Goal: Obtain resource: Download file/media

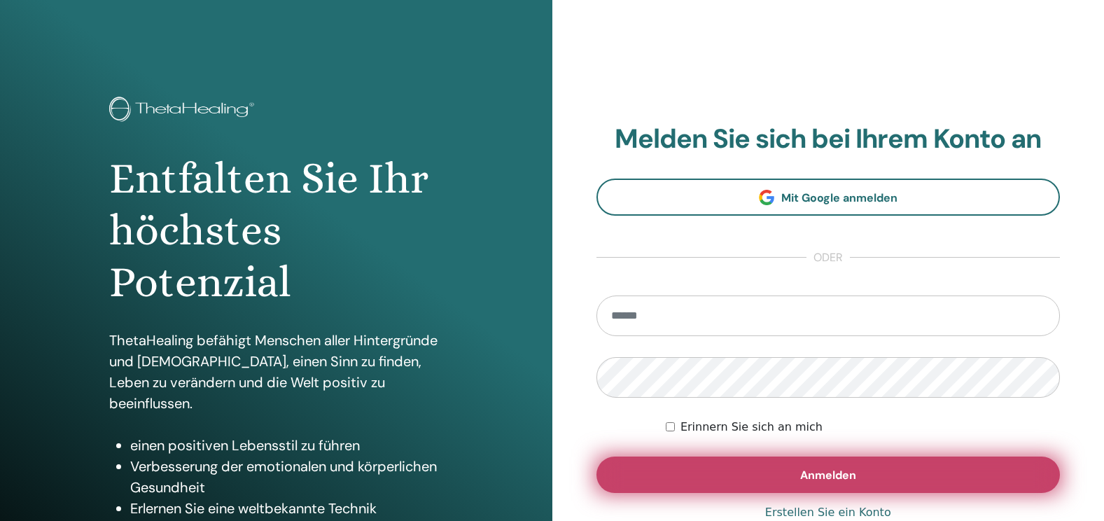
type input "**********"
click at [862, 469] on button "Anmelden" at bounding box center [828, 474] width 464 height 36
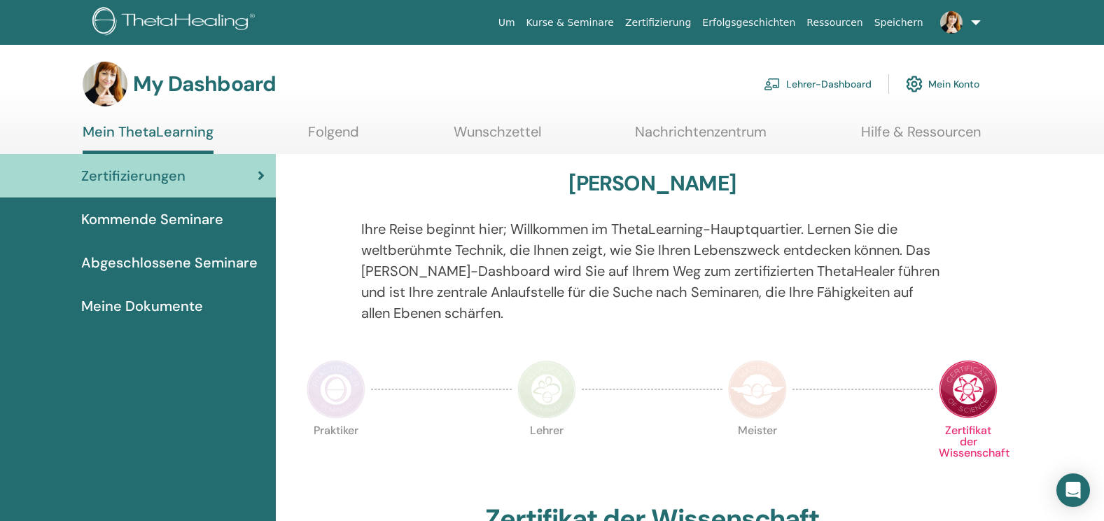
click at [178, 132] on link "Mein ThetaLearning" at bounding box center [148, 138] width 131 height 31
click at [166, 218] on span "Kommende Seminare" at bounding box center [152, 219] width 142 height 21
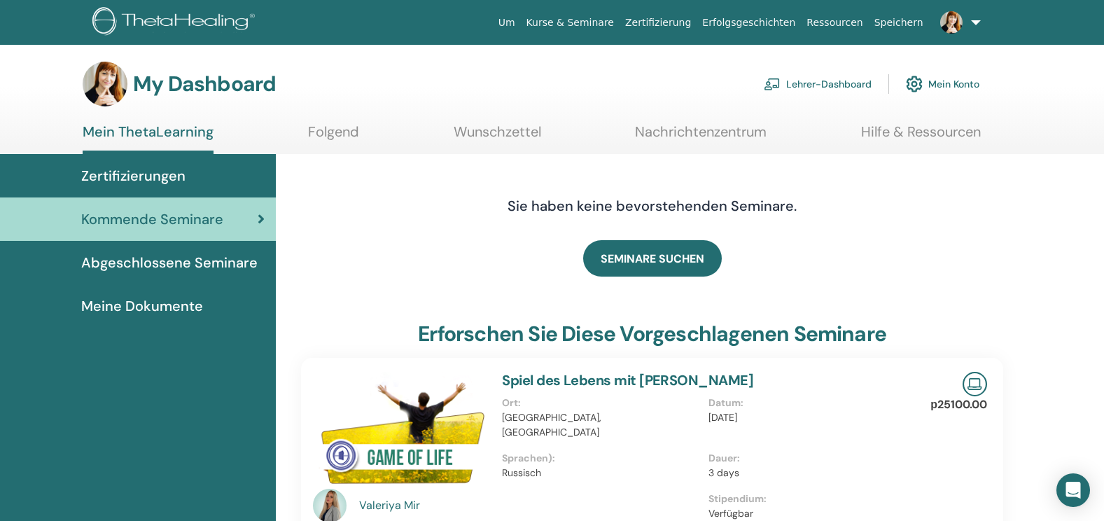
click at [160, 265] on span "Abgeschlossene Seminare" at bounding box center [169, 262] width 176 height 21
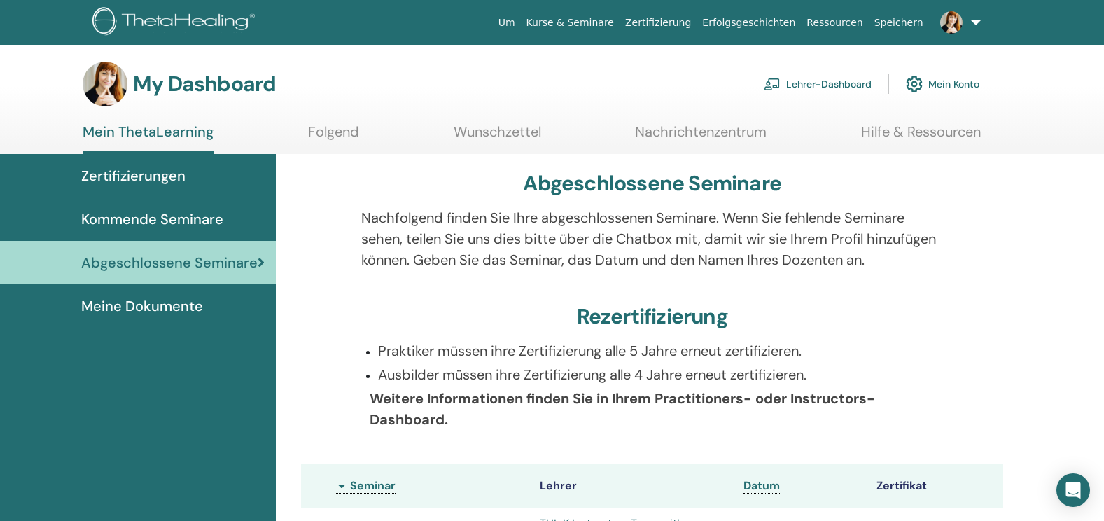
click at [166, 309] on span "Meine Dokumente" at bounding box center [142, 305] width 122 height 21
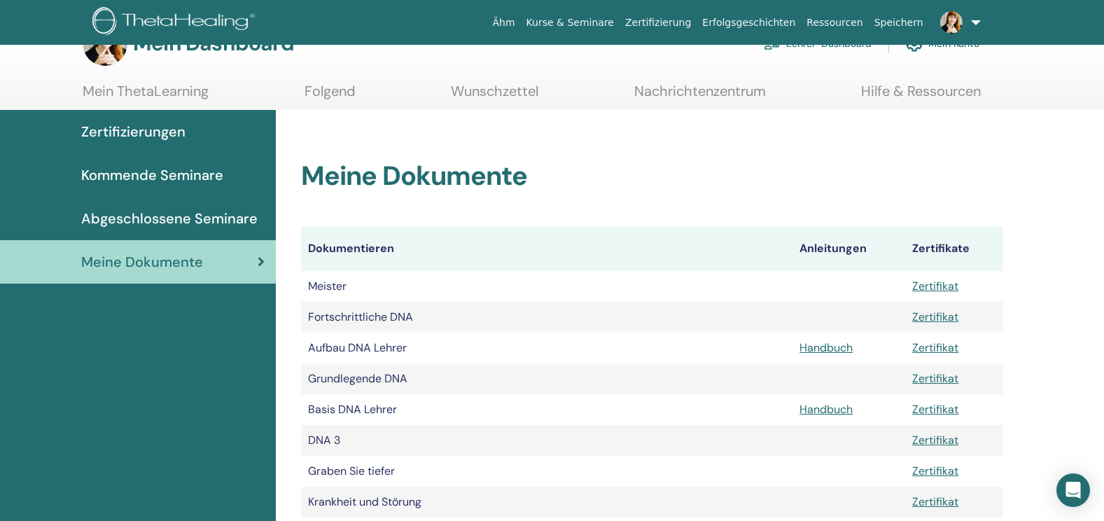
scroll to position [36, 0]
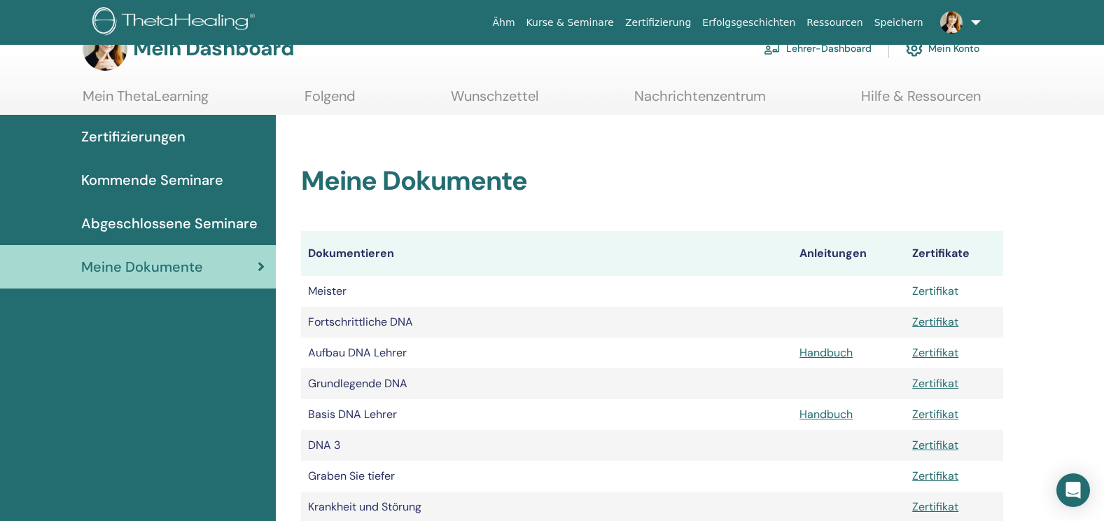
click at [936, 288] on link "Zertifikat" at bounding box center [935, 291] width 46 height 15
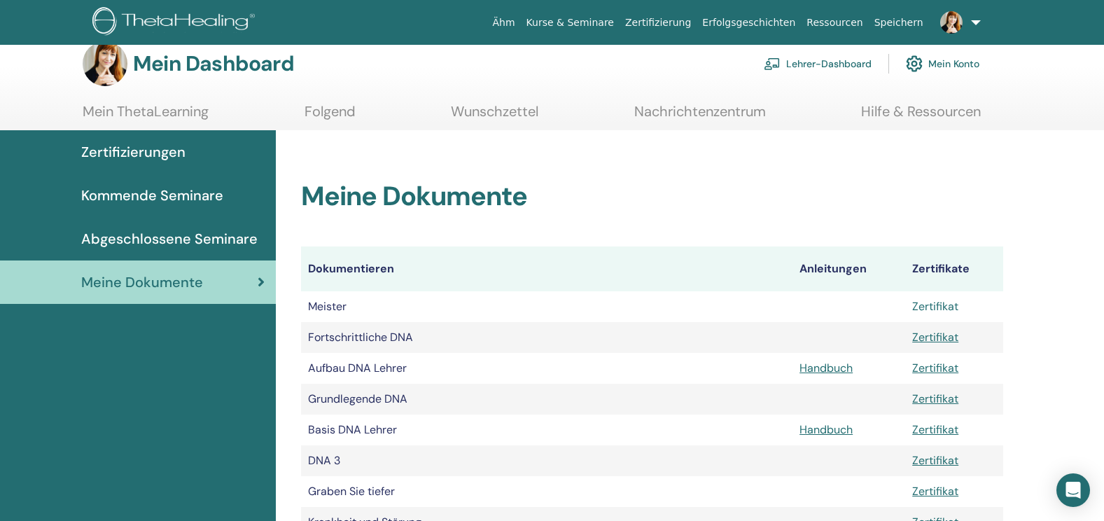
scroll to position [0, 0]
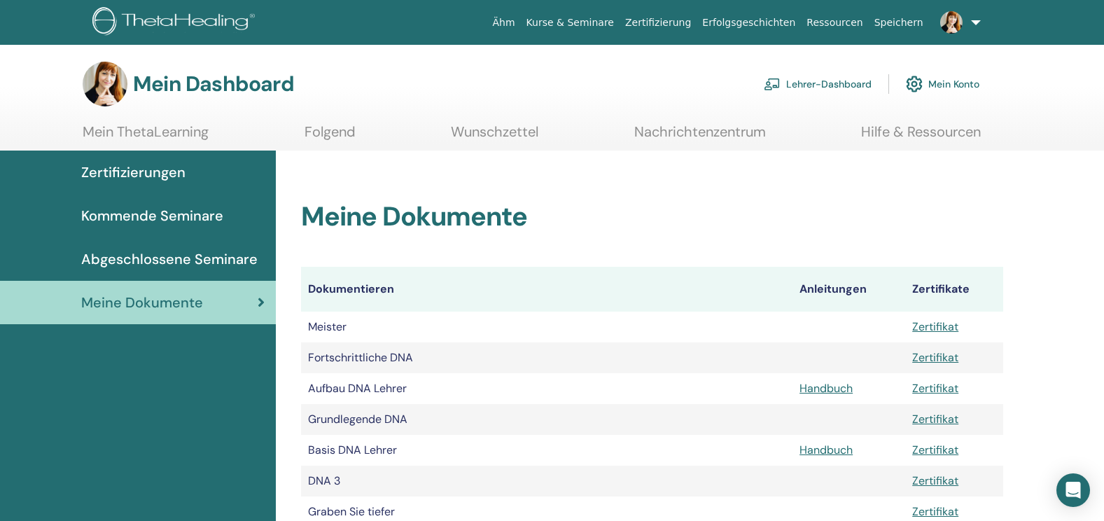
click at [150, 139] on link "Mein ThetaLearning" at bounding box center [146, 136] width 126 height 27
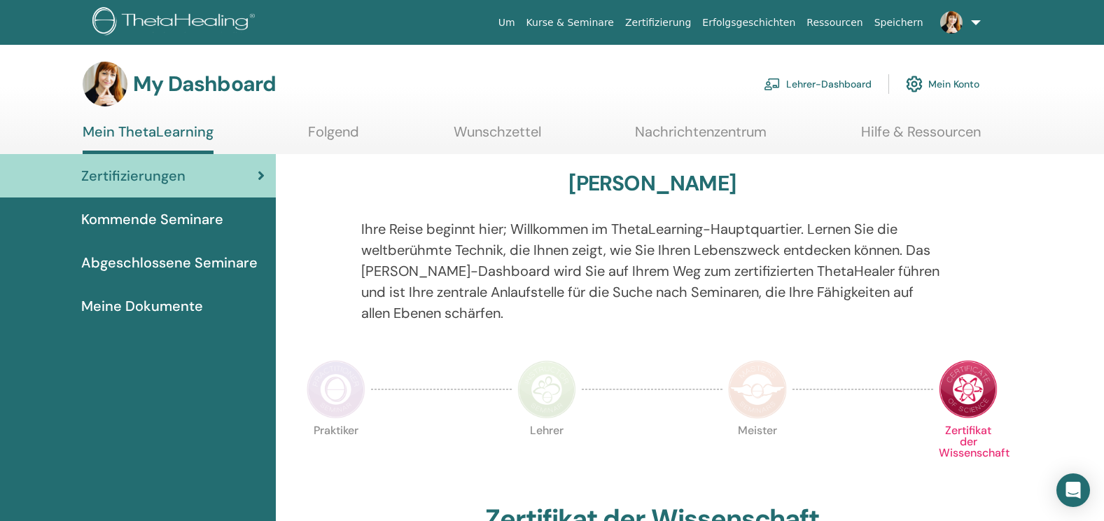
click at [170, 84] on h3 "My Dashboard" at bounding box center [204, 83] width 143 height 25
click at [330, 125] on link "Folgend" at bounding box center [333, 136] width 51 height 27
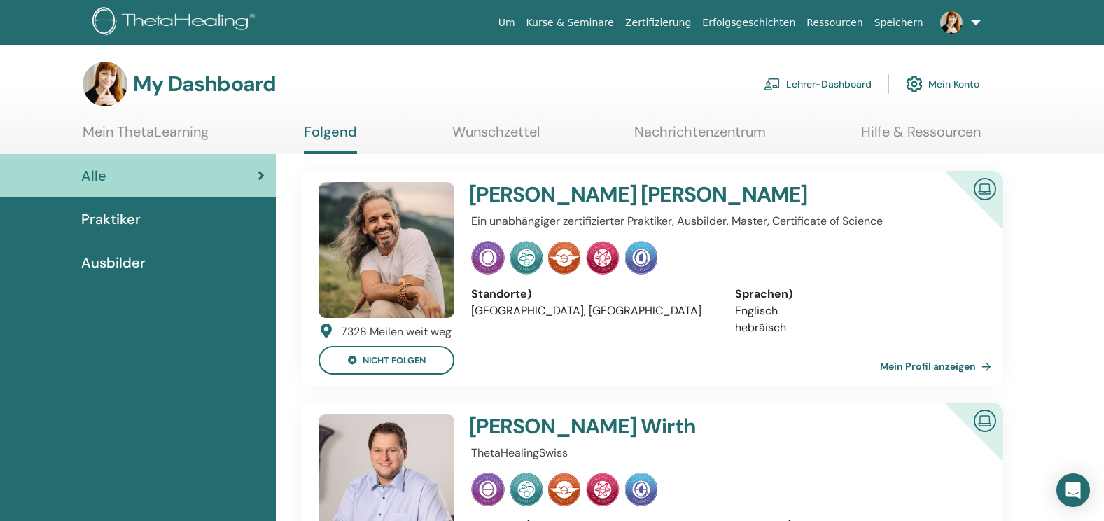
click at [139, 263] on span "Ausbilder" at bounding box center [113, 262] width 64 height 21
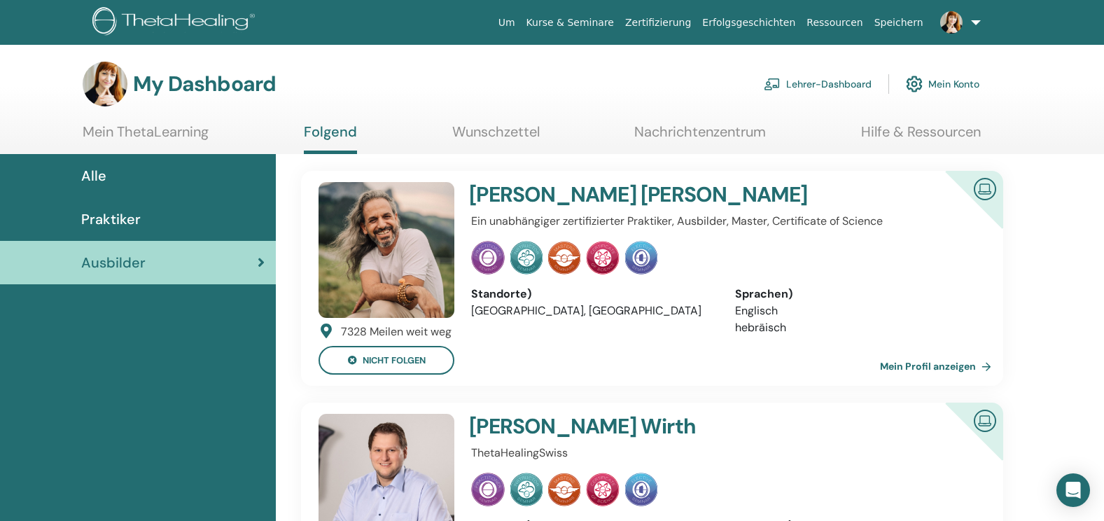
click at [125, 219] on span "Praktiker" at bounding box center [111, 219] width 60 height 21
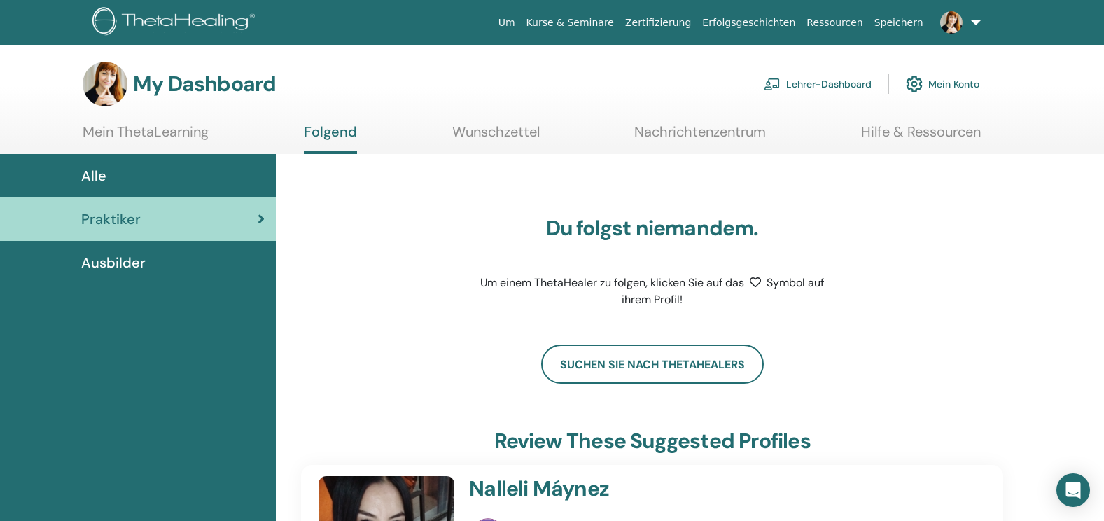
click at [139, 168] on div "Alle" at bounding box center [137, 175] width 253 height 21
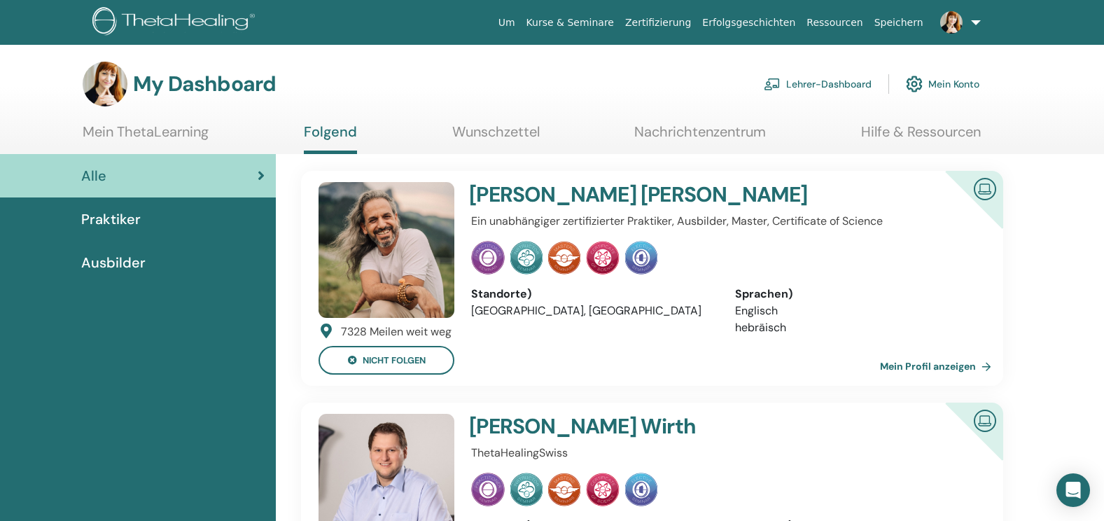
click at [690, 132] on link "Nachrichtenzentrum" at bounding box center [700, 136] width 132 height 27
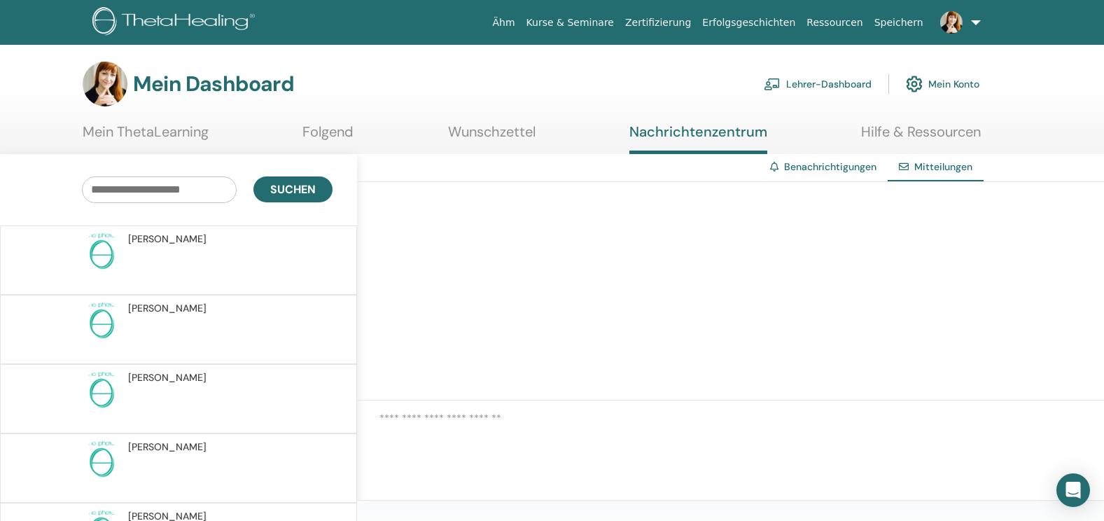
click at [168, 237] on span "[PERSON_NAME]" at bounding box center [167, 239] width 78 height 15
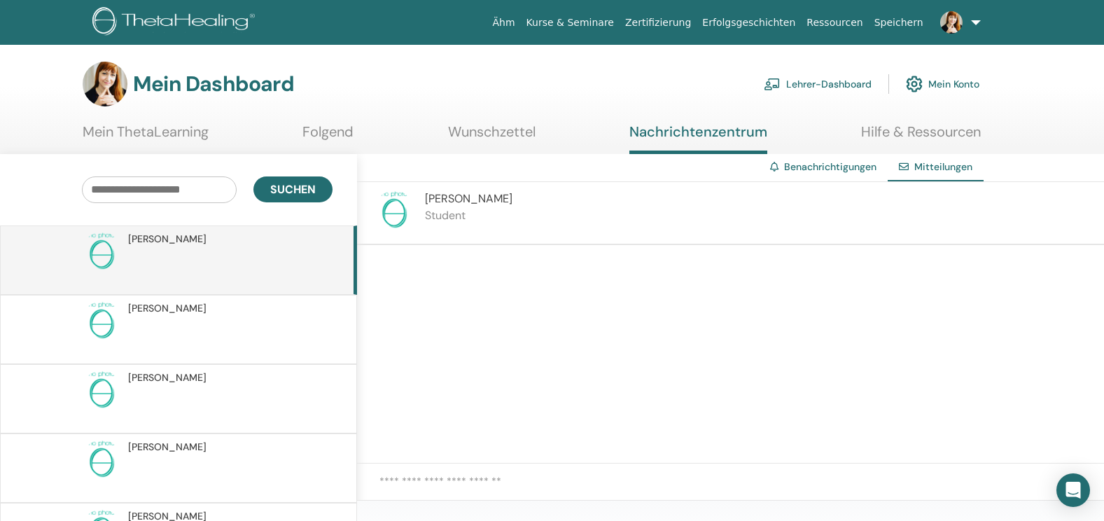
click at [440, 223] on p "Student" at bounding box center [469, 215] width 88 height 17
click at [440, 218] on p "Student" at bounding box center [469, 215] width 88 height 17
click at [396, 221] on img at bounding box center [394, 209] width 39 height 39
click at [460, 202] on span "Jolina Meinecke" at bounding box center [469, 198] width 88 height 15
click at [208, 23] on img at bounding box center [175, 23] width 167 height 32
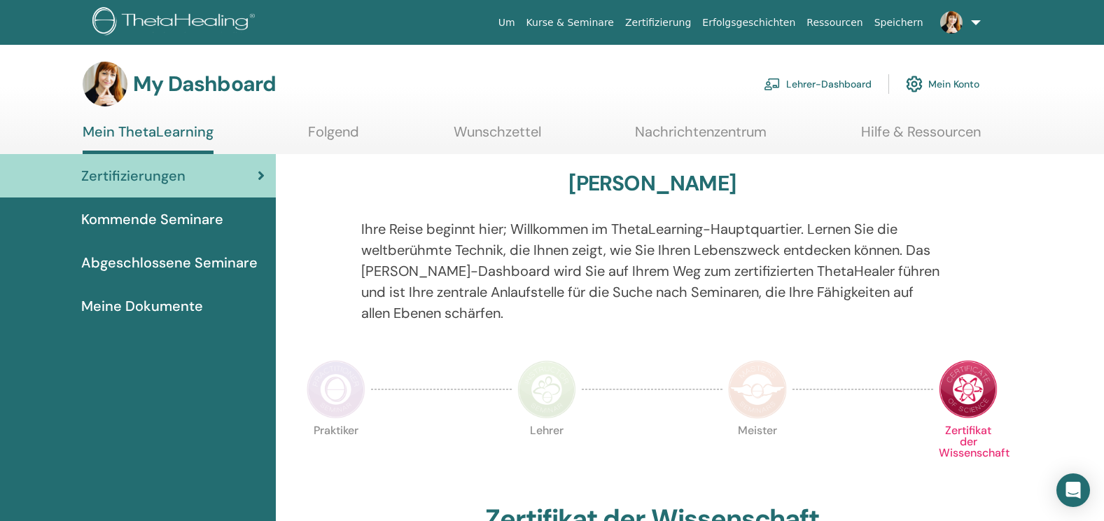
click at [823, 86] on link "Lehrer-Dashboard" at bounding box center [818, 84] width 108 height 31
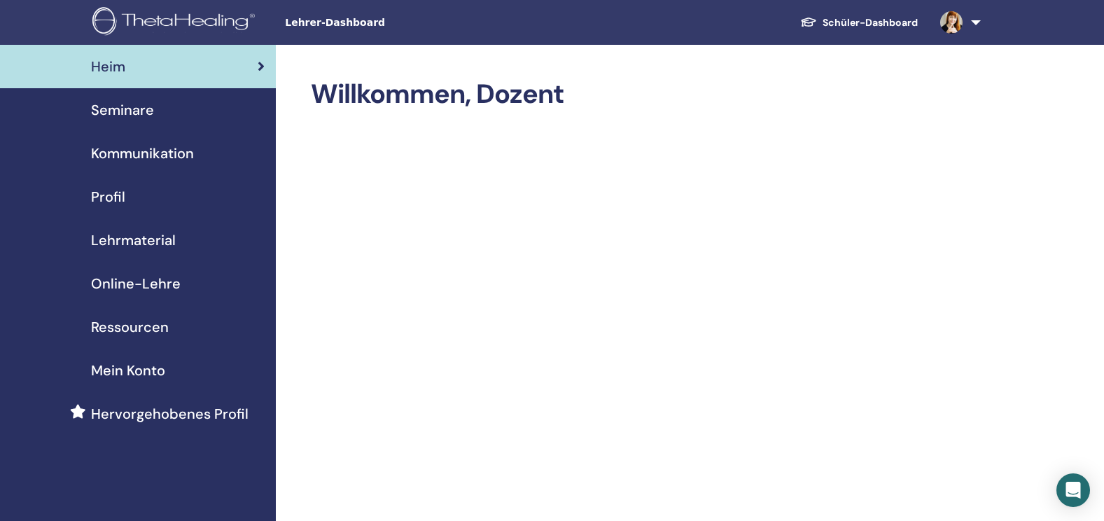
click at [130, 114] on span "Seminare" at bounding box center [122, 109] width 63 height 21
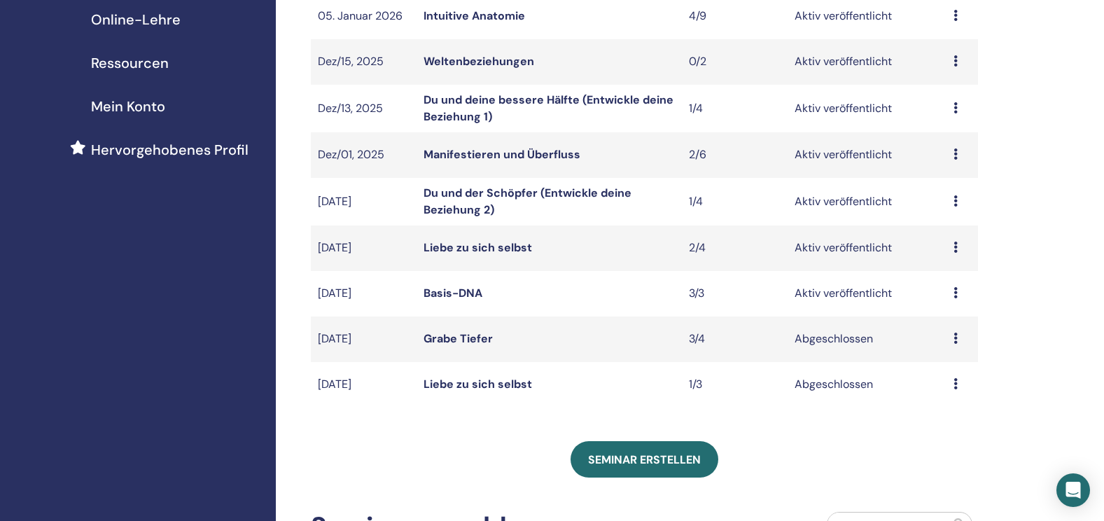
scroll to position [262, 0]
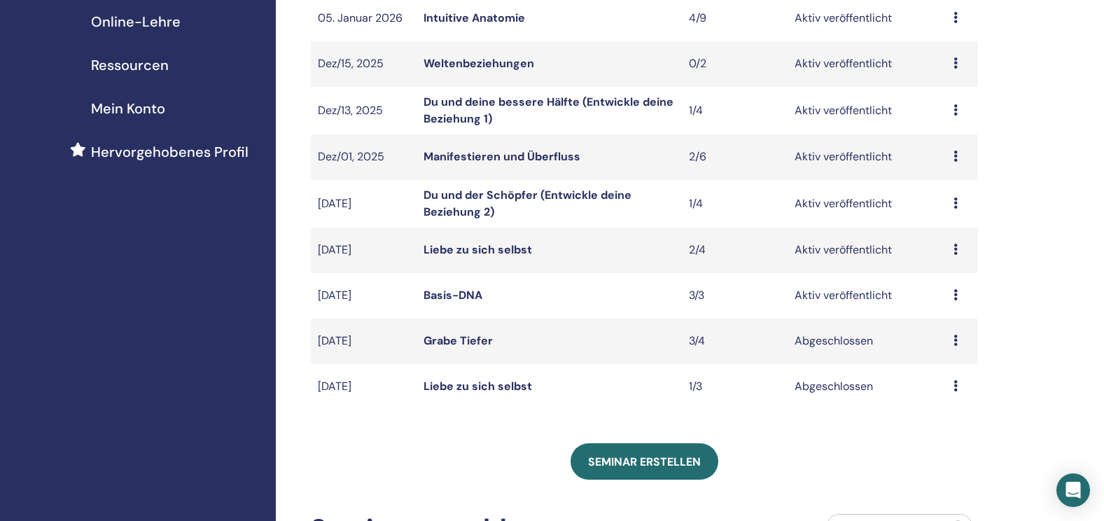
click at [956, 294] on icon at bounding box center [956, 294] width 4 height 11
click at [938, 327] on link "Bearbeiten" at bounding box center [943, 326] width 57 height 15
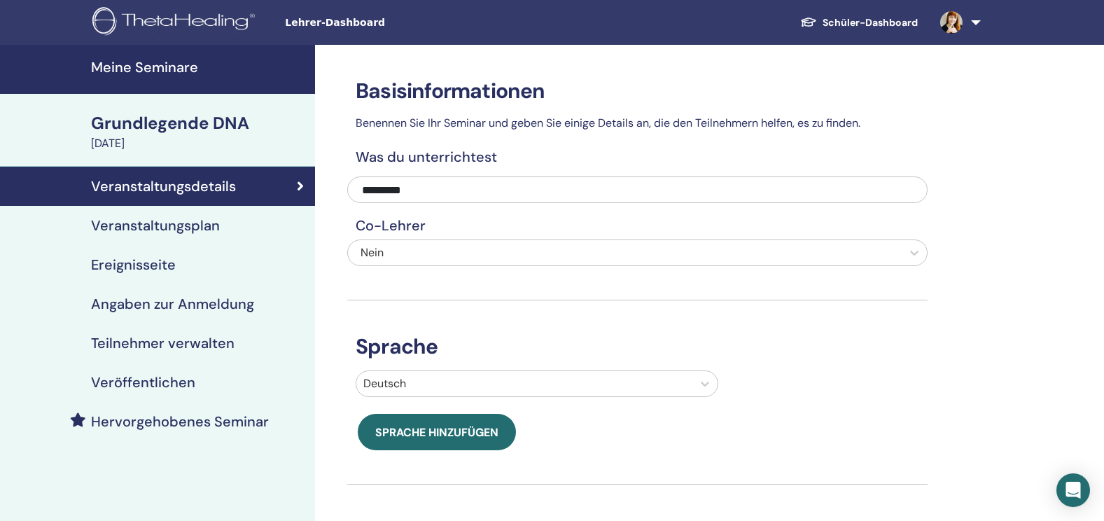
click at [167, 341] on h4 "Teilnehmer verwalten" at bounding box center [163, 343] width 144 height 17
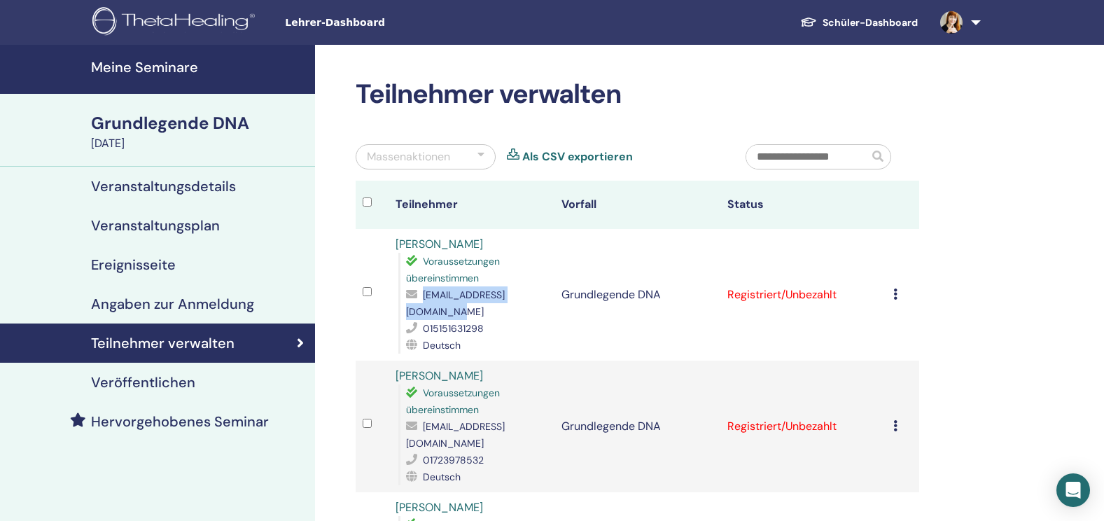
drag, startPoint x: 533, startPoint y: 312, endPoint x: 401, endPoint y: 311, distance: 131.6
click at [401, 311] on div "Voraussetzungen übereinstimmen jolinameinecke@icloud.com 015151631298 Deutsch" at bounding box center [472, 303] width 149 height 101
copy span "jolinameinecke@icloud.com"
click at [165, 69] on h4 "Meine Seminare" at bounding box center [199, 67] width 216 height 17
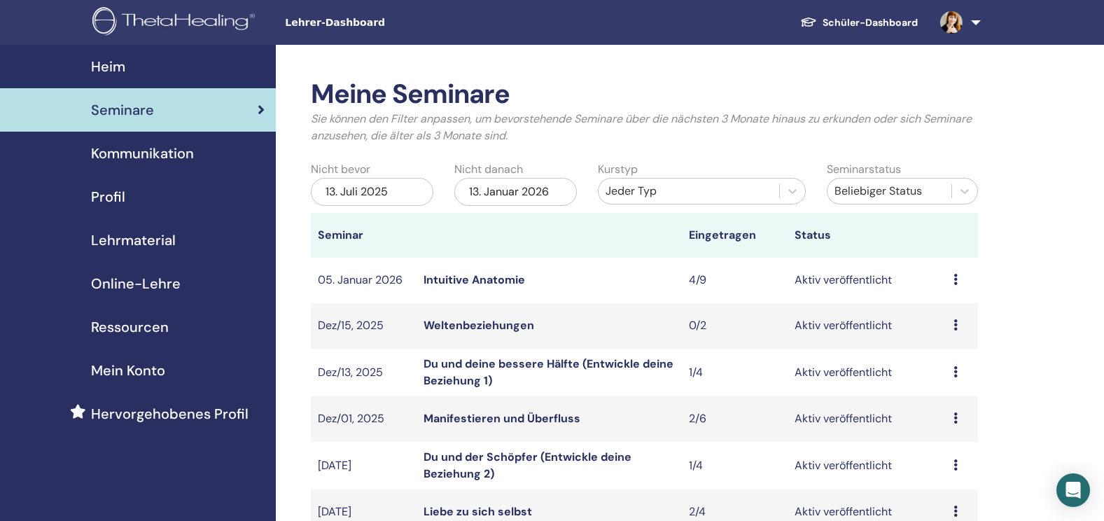
click at [111, 368] on span "Mein Konto" at bounding box center [128, 370] width 74 height 21
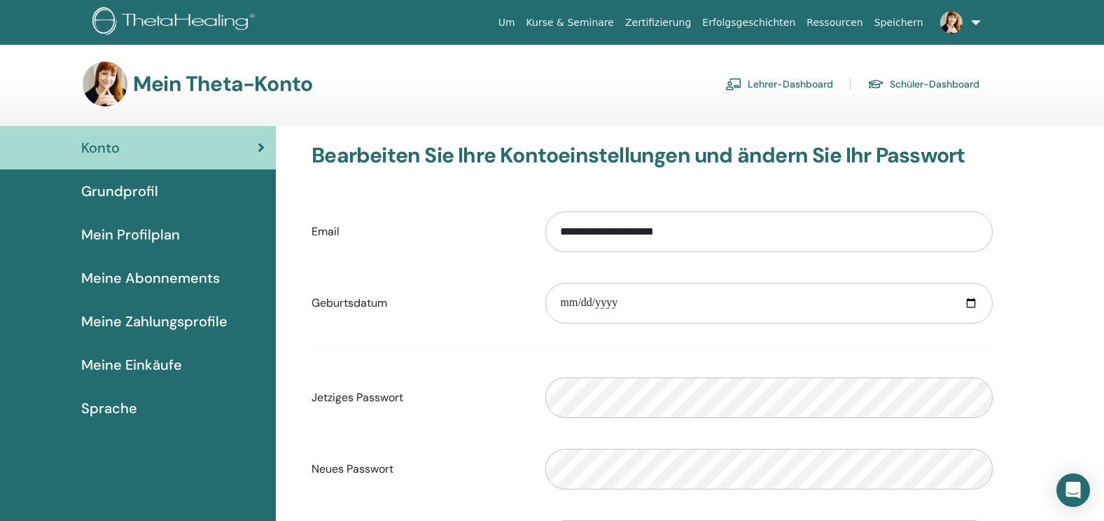
click at [803, 81] on link "Lehrer-Dashboard" at bounding box center [779, 84] width 108 height 22
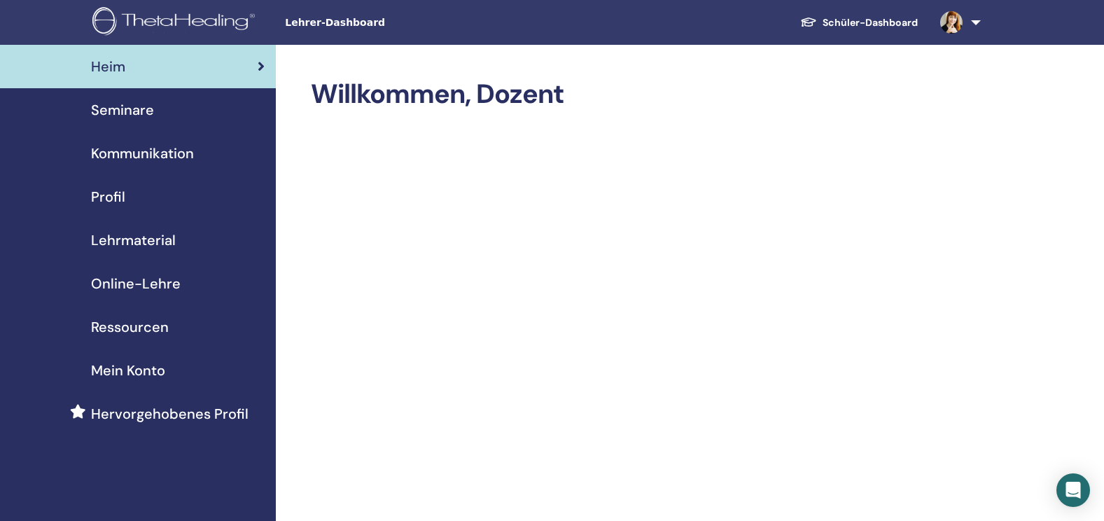
click at [132, 318] on span "Ressourcen" at bounding box center [130, 326] width 78 height 21
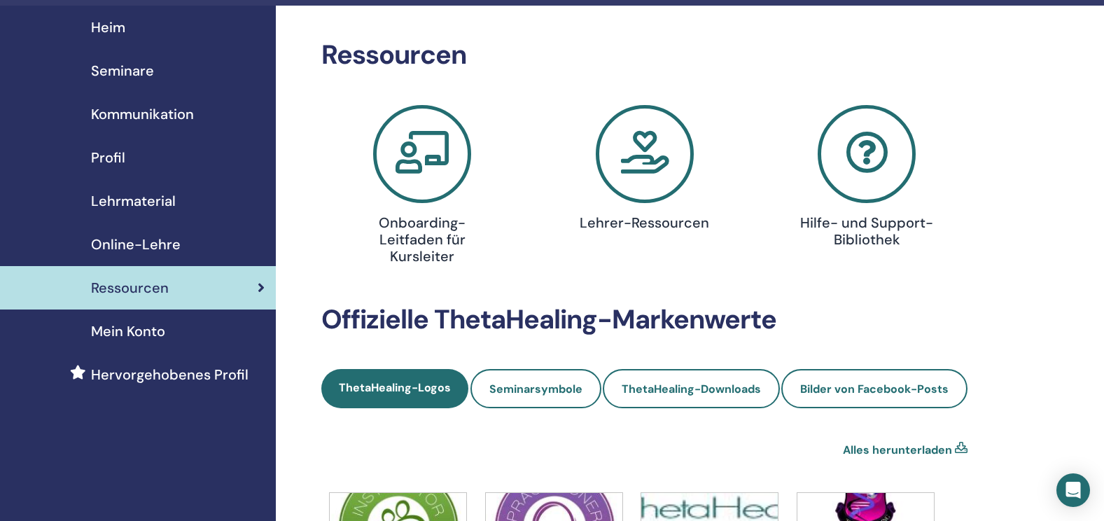
scroll to position [34, 0]
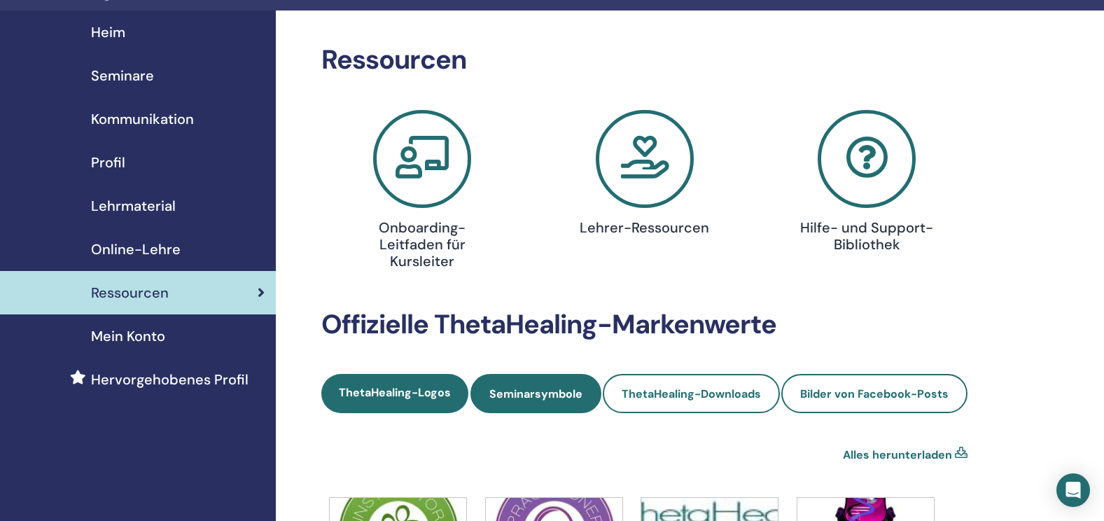
click at [545, 391] on span "Seminarsymbole" at bounding box center [535, 393] width 93 height 15
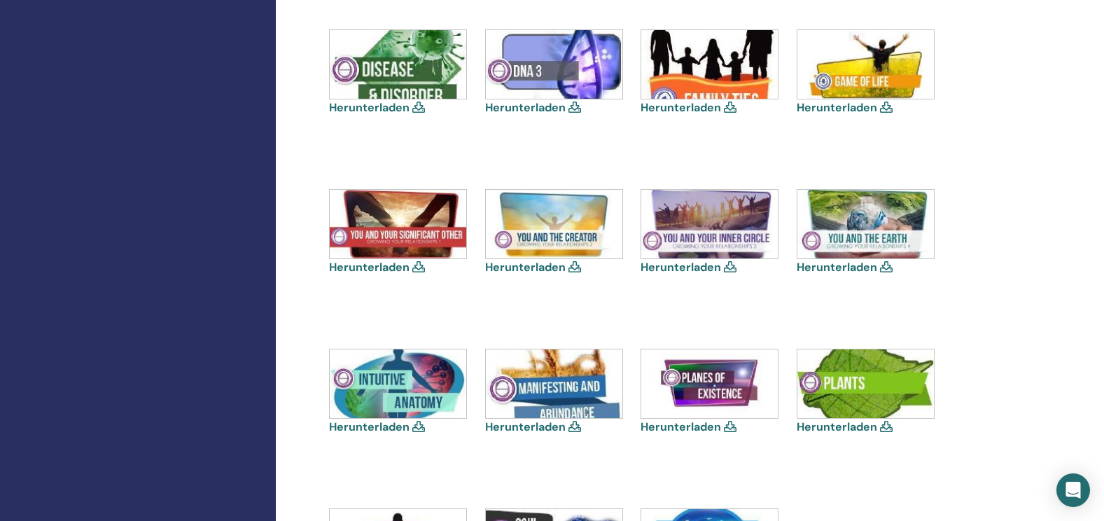
scroll to position [666, 0]
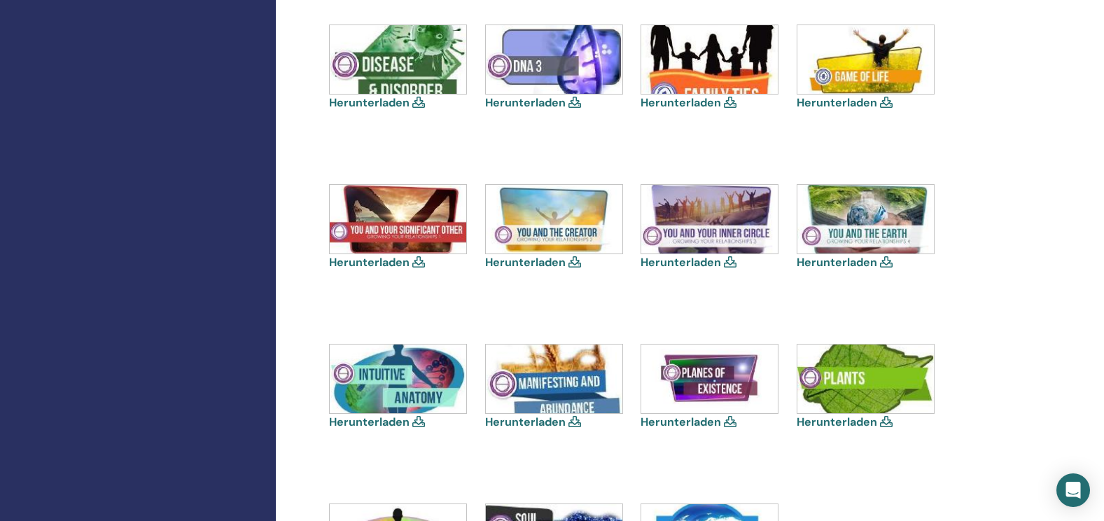
click at [429, 67] on img at bounding box center [398, 59] width 137 height 69
click at [416, 95] on div "Herunterladen" at bounding box center [399, 68] width 140 height 87
click at [415, 102] on icon at bounding box center [418, 102] width 13 height 11
click at [388, 103] on link "Herunterladen" at bounding box center [369, 102] width 81 height 15
click at [379, 260] on link "Herunterladen" at bounding box center [369, 262] width 81 height 15
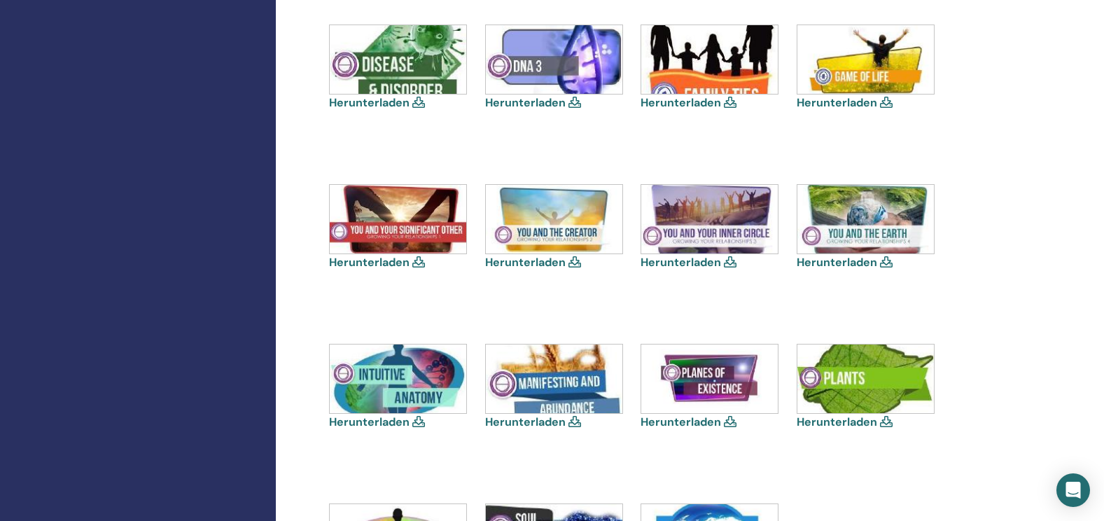
click at [375, 421] on link "Herunterladen" at bounding box center [369, 421] width 81 height 15
click at [531, 422] on link "Herunterladen" at bounding box center [525, 421] width 81 height 15
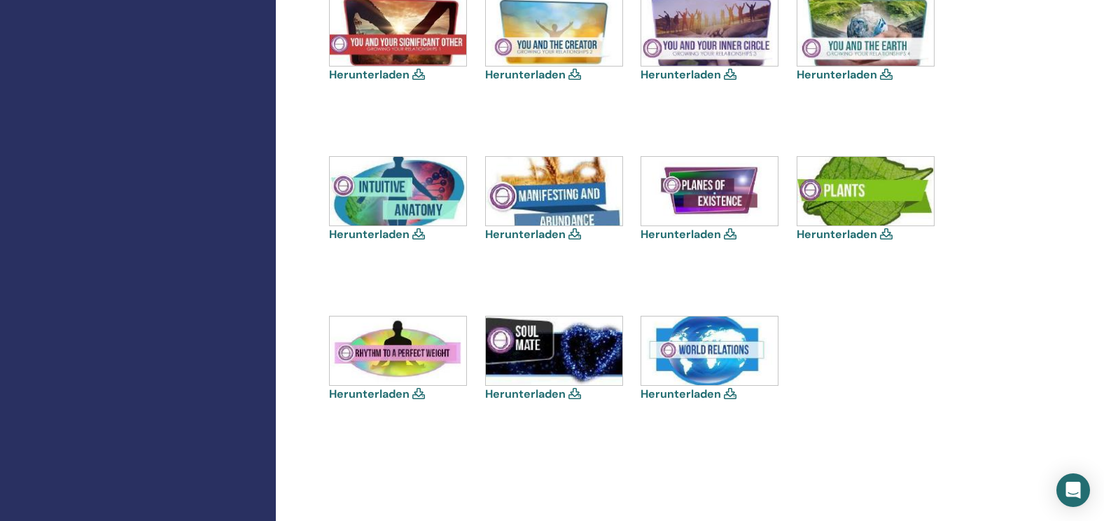
scroll to position [851, 0]
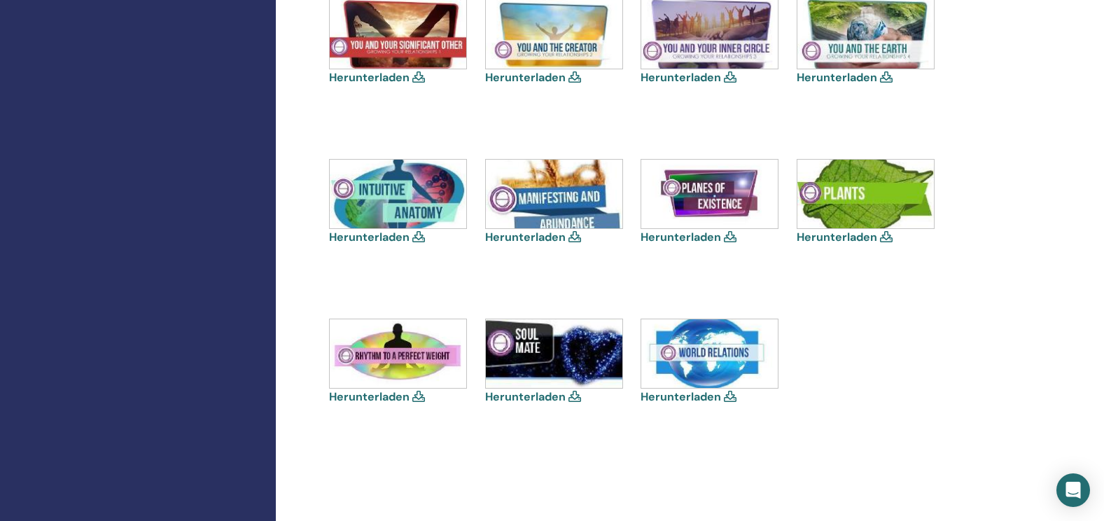
click at [703, 398] on link "Herunterladen" at bounding box center [681, 396] width 81 height 15
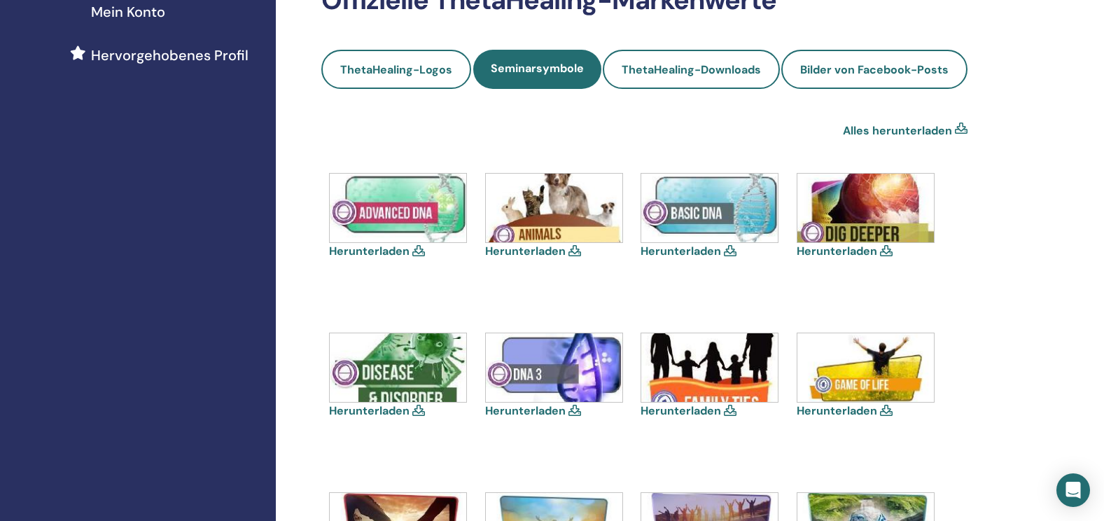
scroll to position [353, 0]
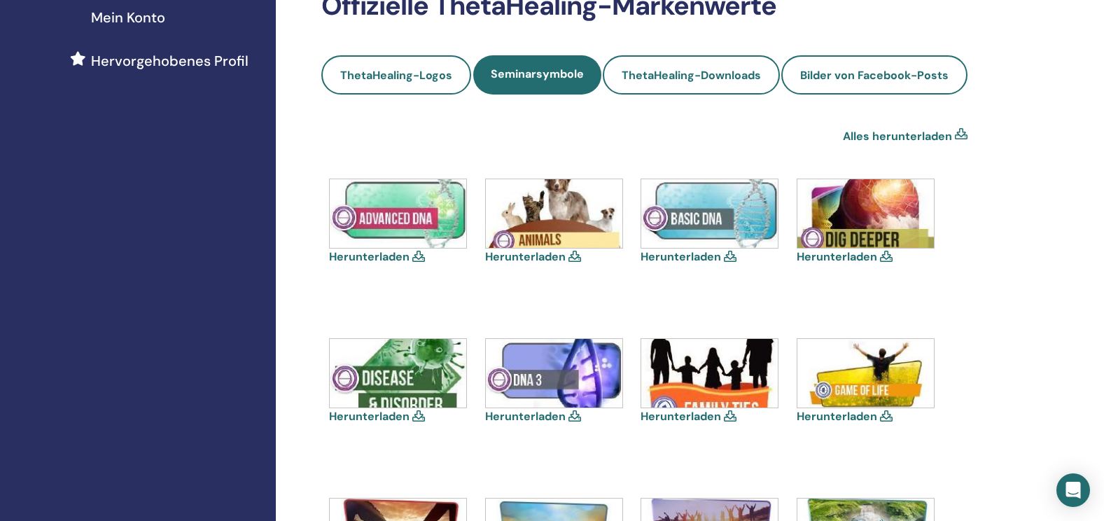
click at [699, 253] on link "Herunterladen" at bounding box center [681, 256] width 81 height 15
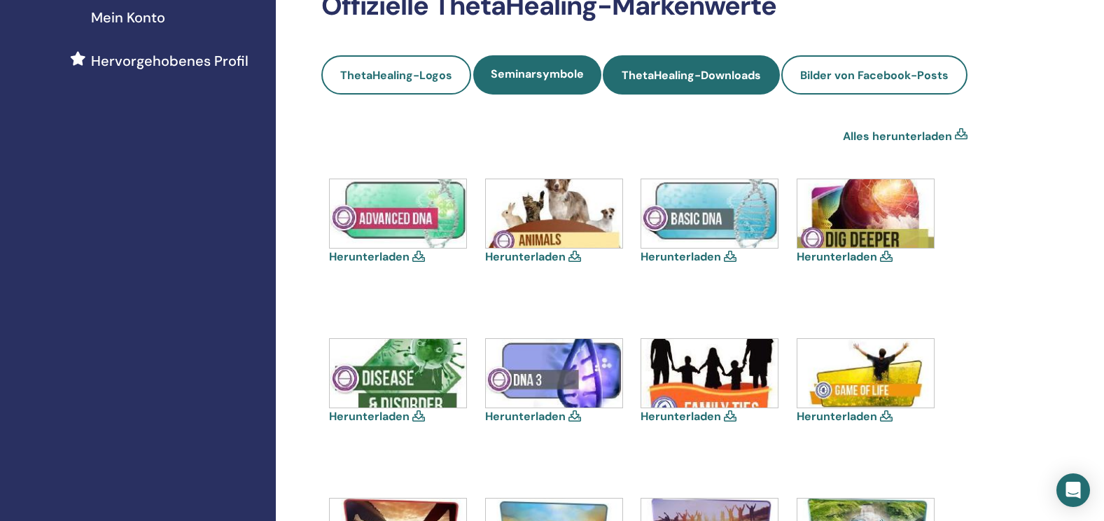
click at [683, 78] on span "ThetaHealing-Downloads" at bounding box center [691, 75] width 139 height 15
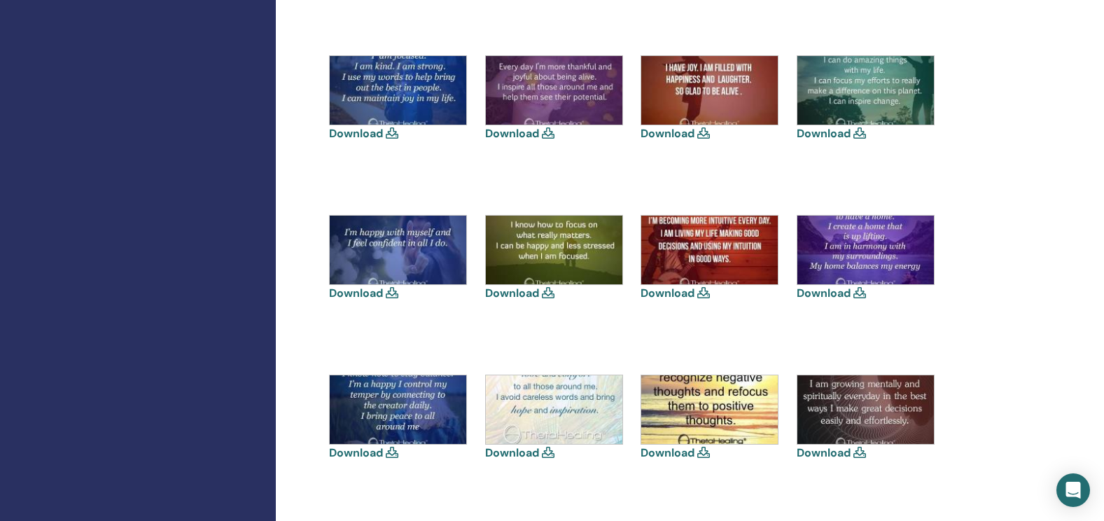
scroll to position [643, 0]
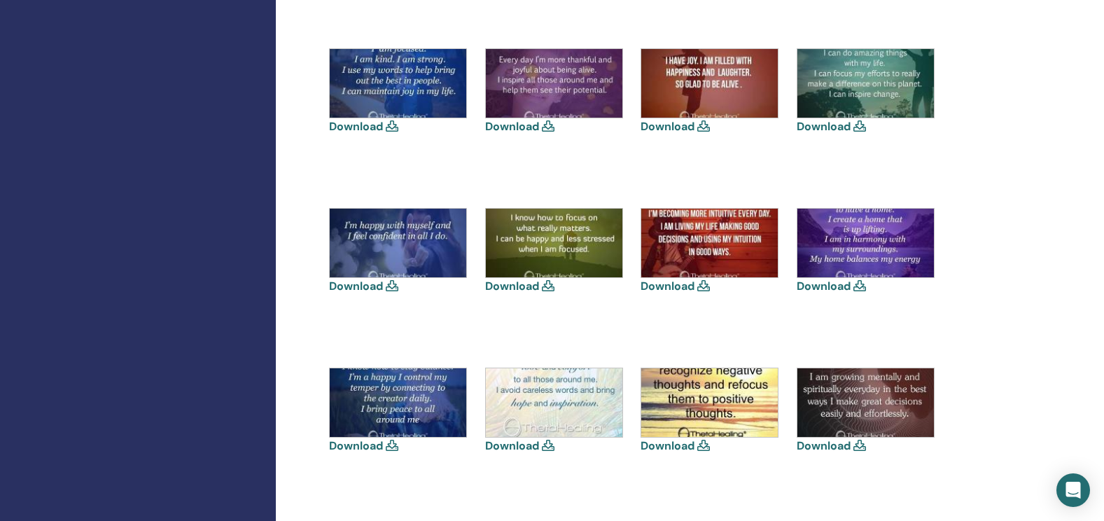
click at [534, 283] on link "Download" at bounding box center [512, 286] width 54 height 15
click at [363, 286] on link "Download" at bounding box center [356, 286] width 54 height 15
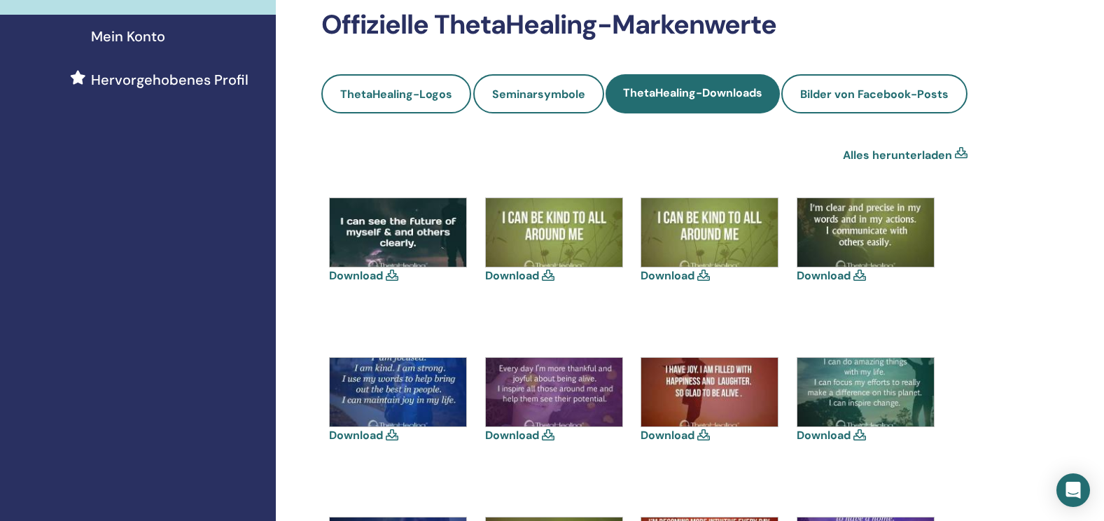
scroll to position [0, 0]
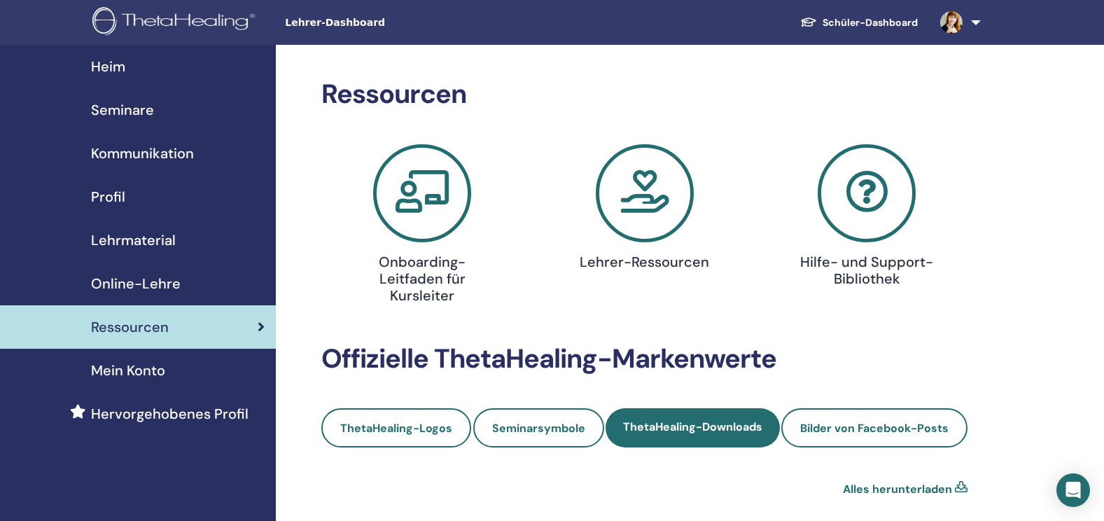
click at [108, 65] on span "Heim" at bounding box center [108, 66] width 34 height 21
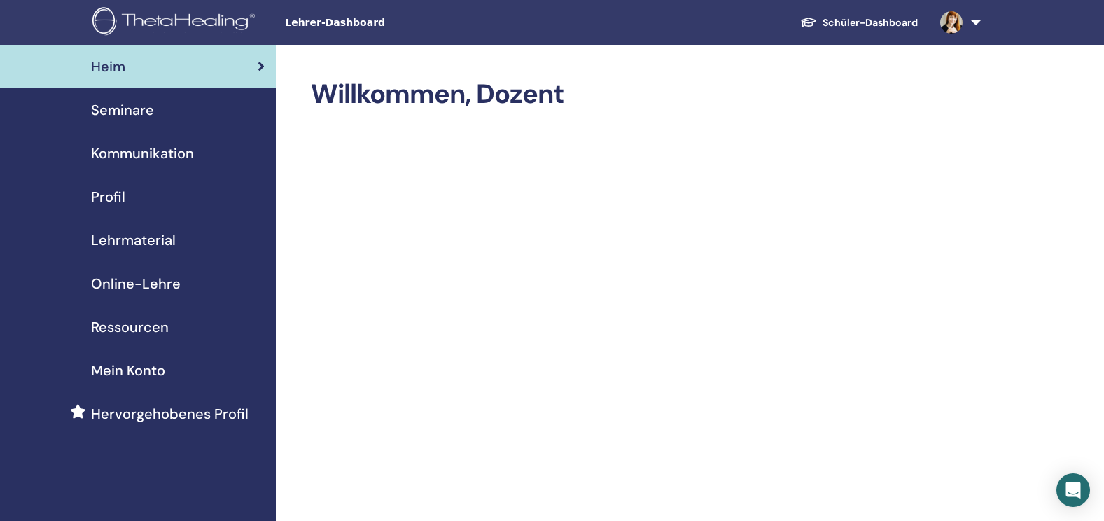
click at [960, 22] on img at bounding box center [951, 22] width 22 height 22
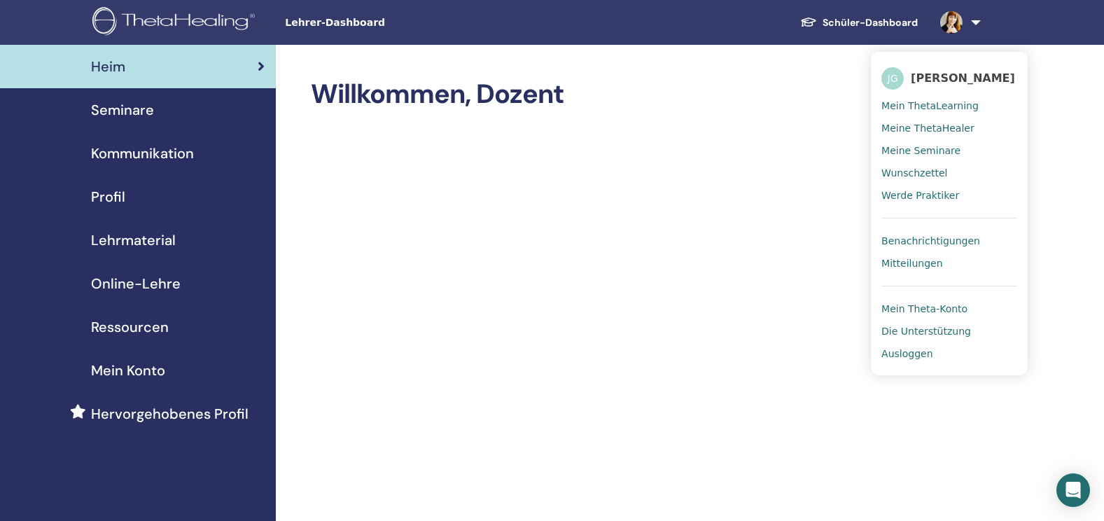
click at [906, 352] on span "Ausloggen" at bounding box center [906, 353] width 51 height 13
